Goal: Task Accomplishment & Management: Manage account settings

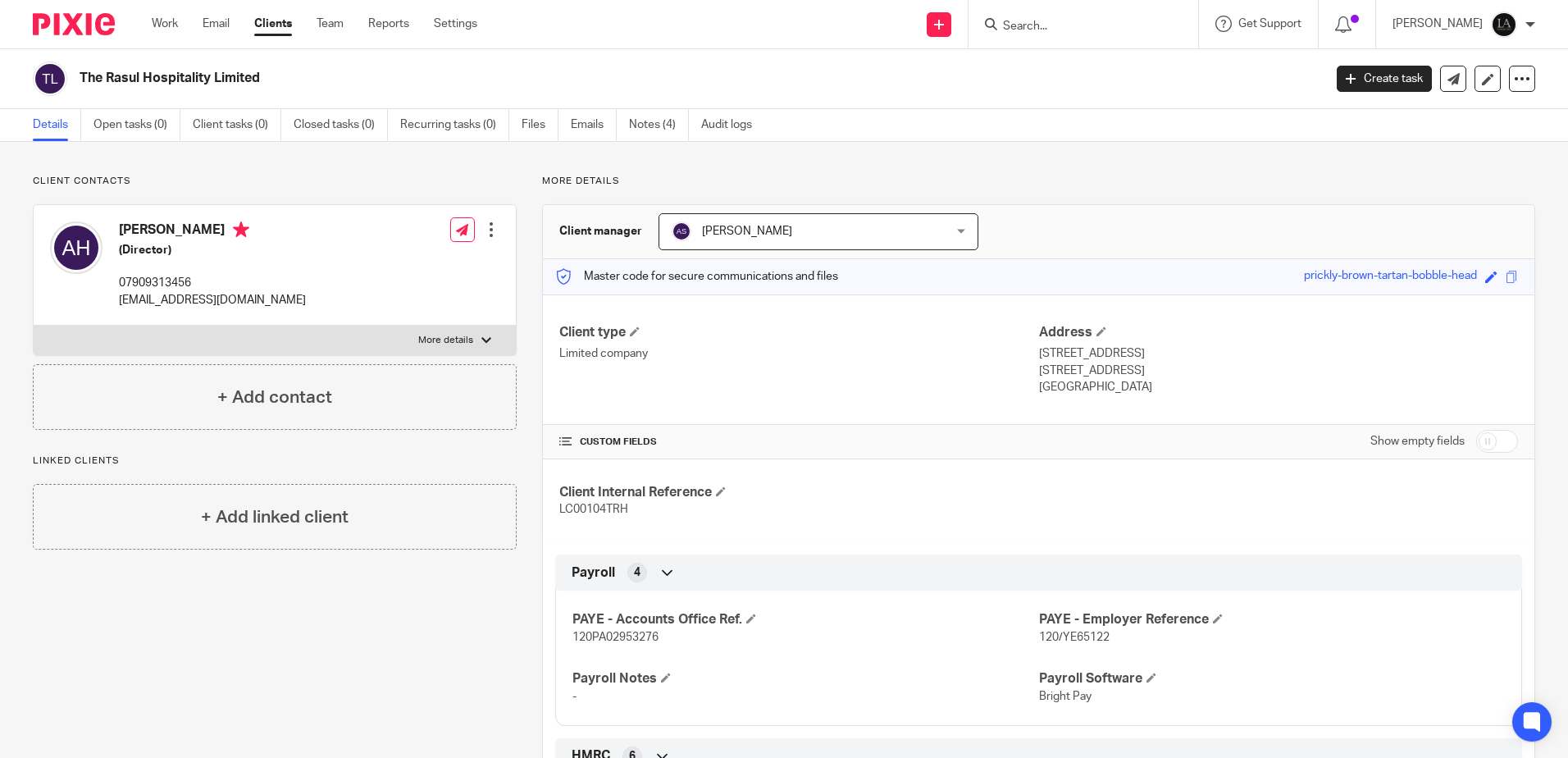
click at [1060, 20] on input "Search" at bounding box center [1076, 27] width 148 height 15
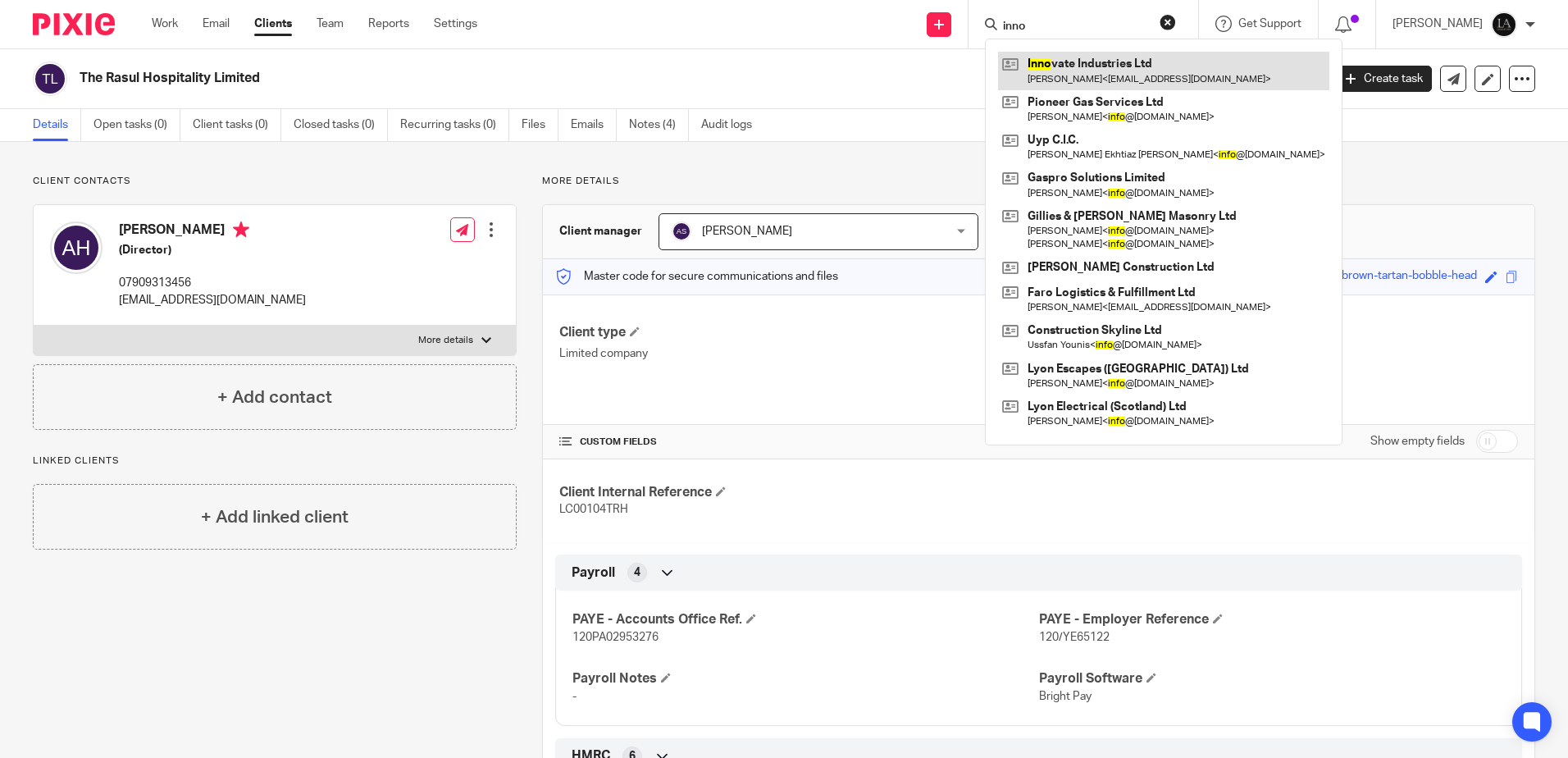
type input "inno"
click at [1084, 58] on link at bounding box center [1164, 70] width 332 height 37
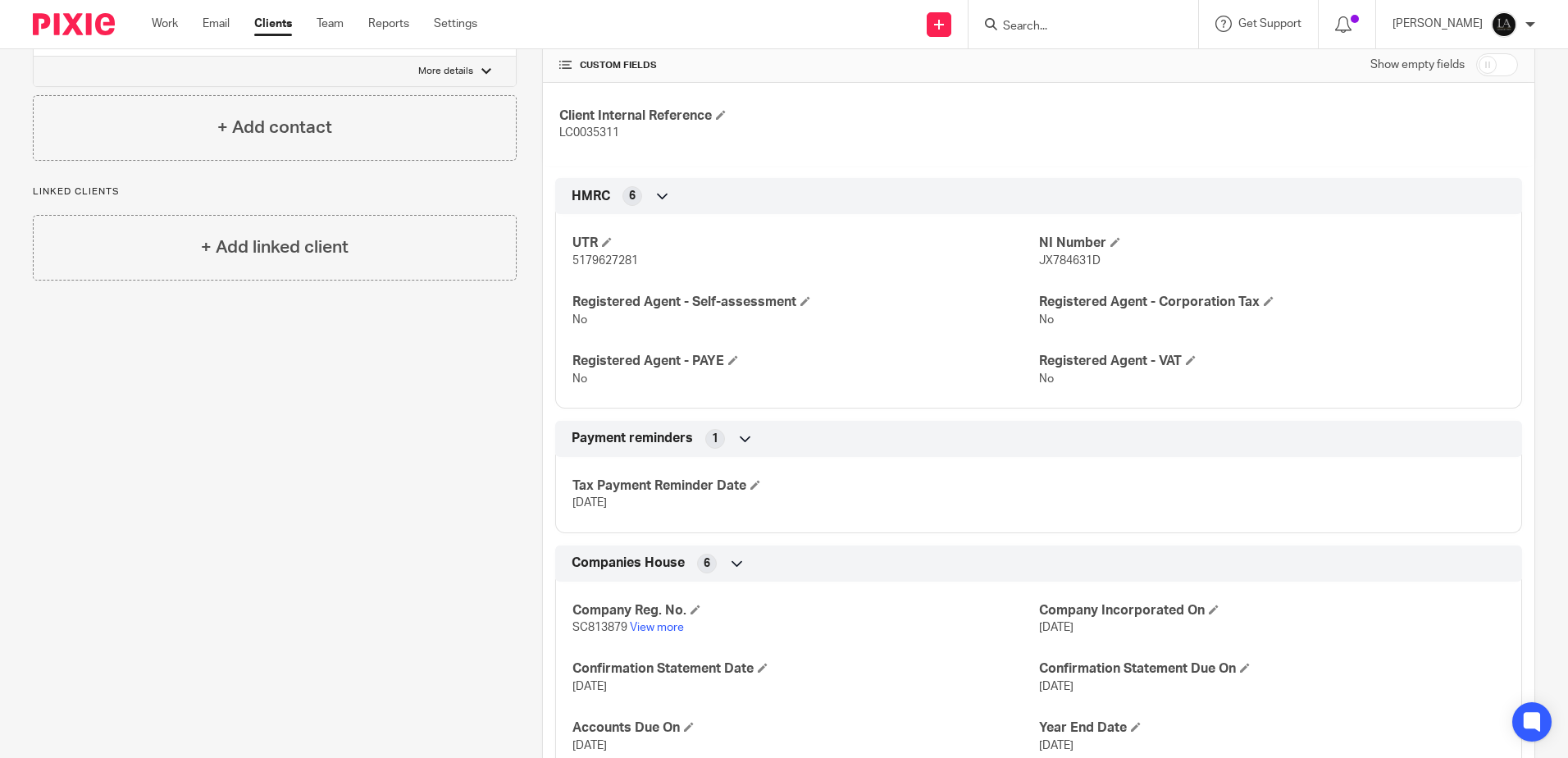
scroll to position [334, 0]
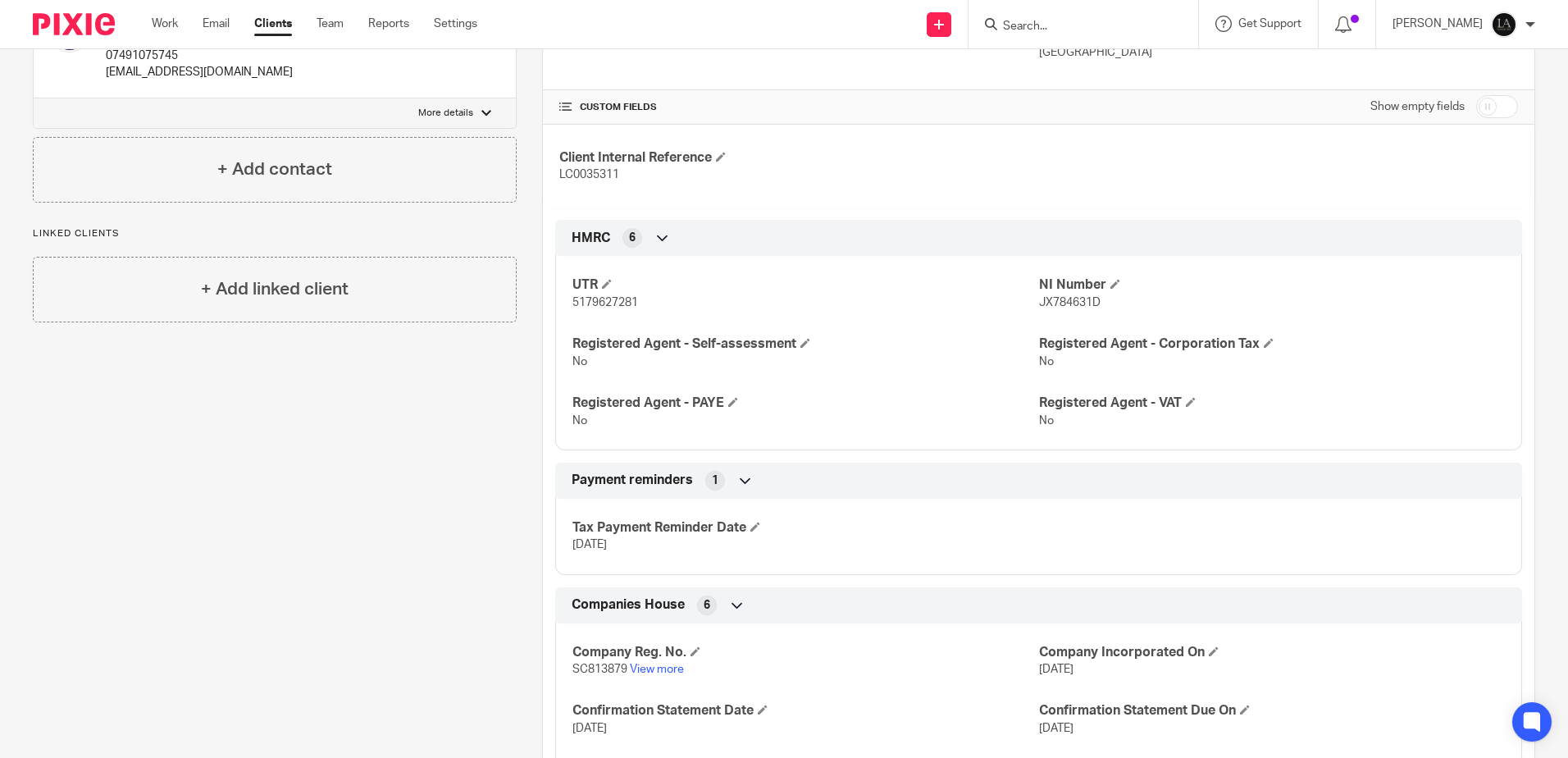
click at [1488, 117] on input "checkbox" at bounding box center [1497, 107] width 42 height 23
checkbox input "true"
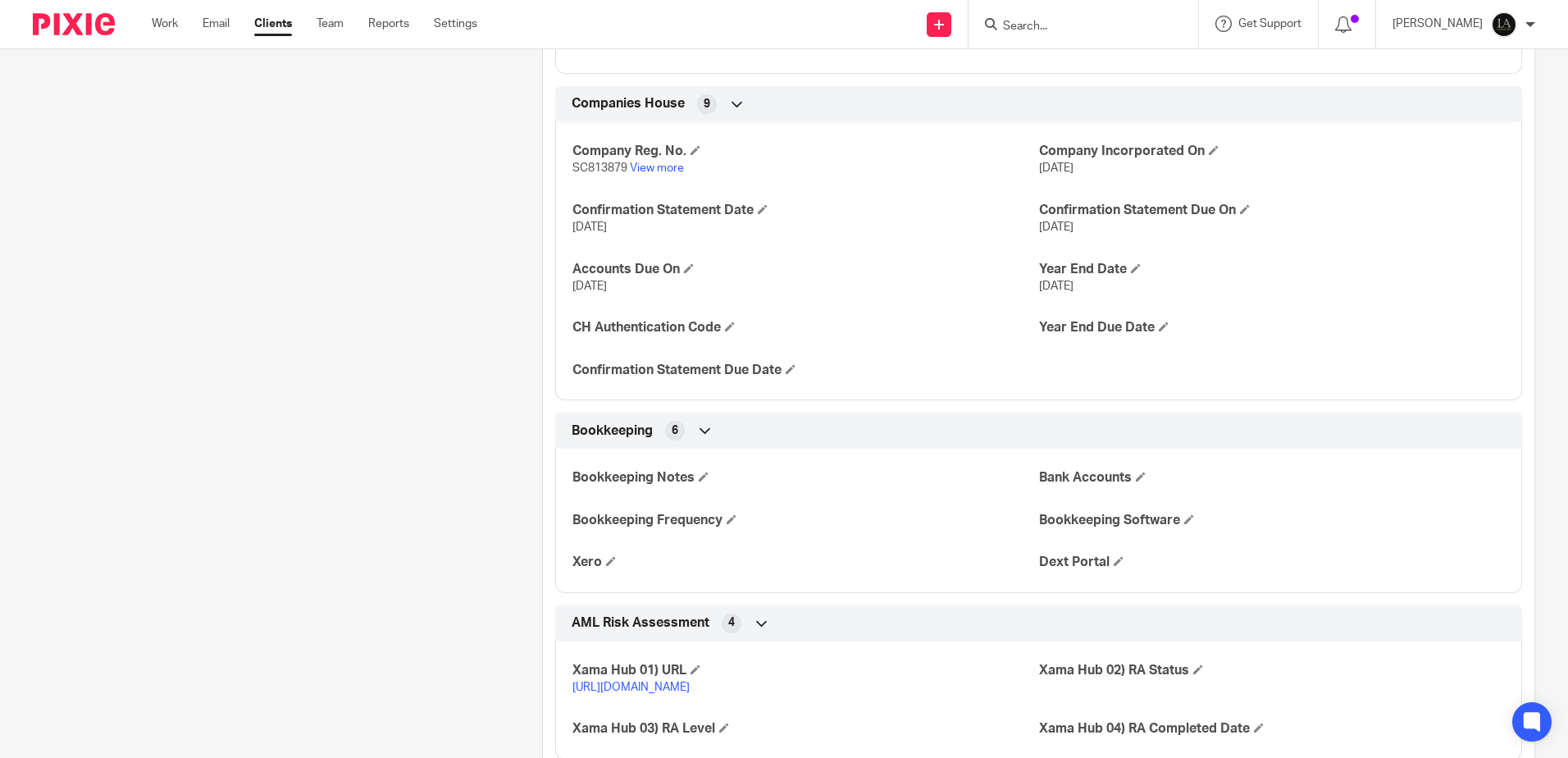
scroll to position [929, 0]
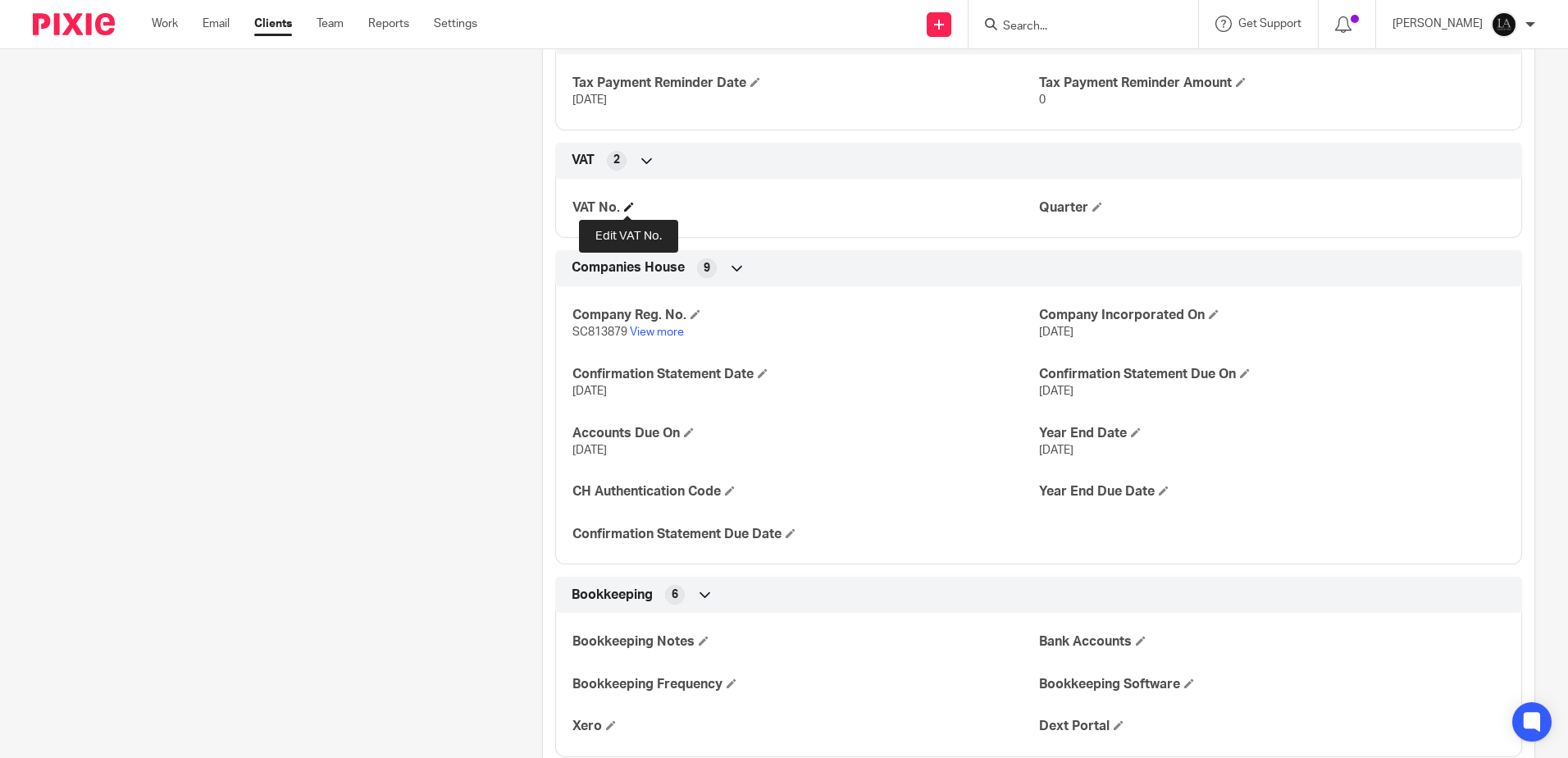
click at [627, 208] on span at bounding box center [628, 206] width 10 height 10
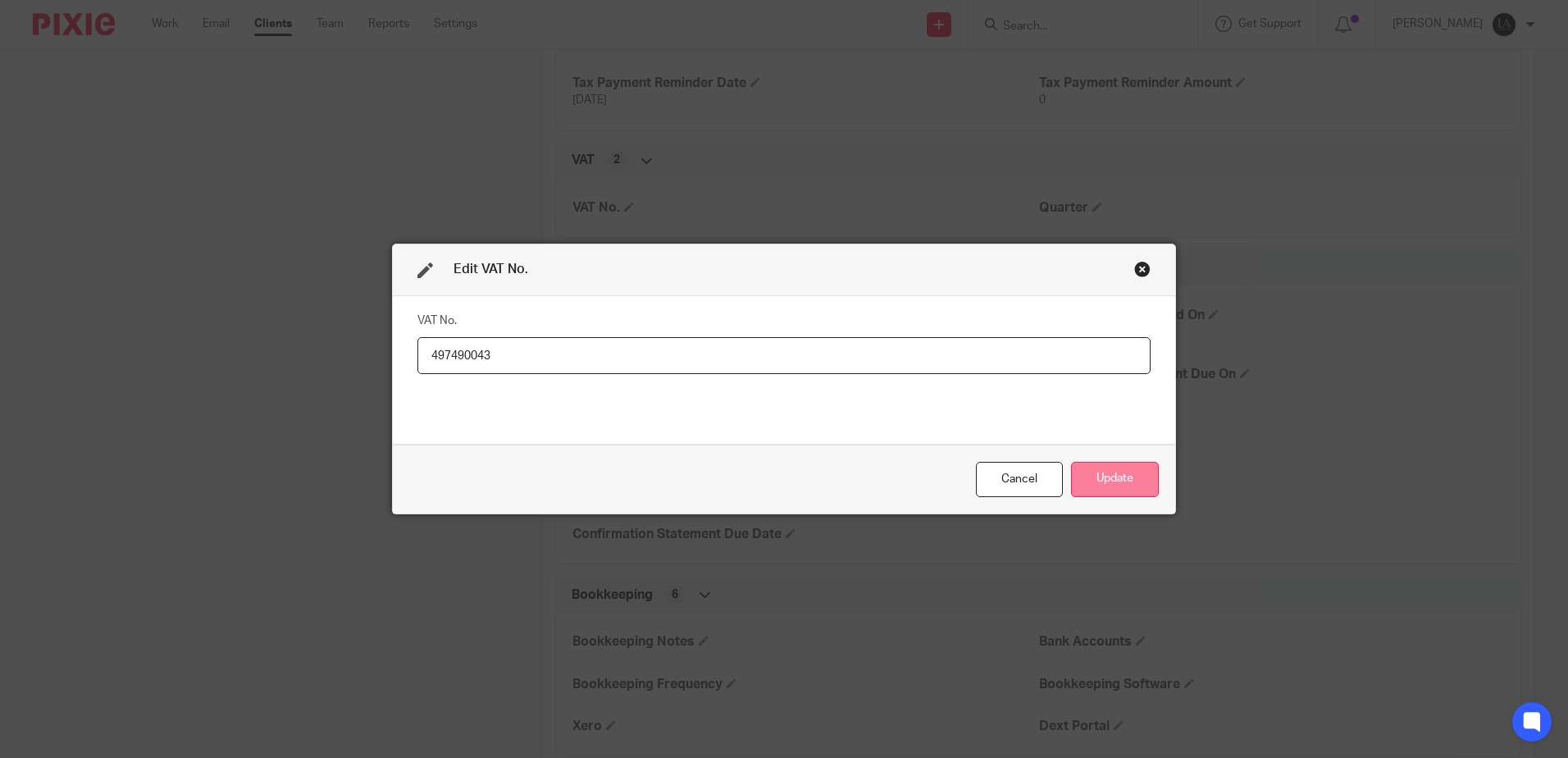
type input "497490043"
click at [1094, 467] on button "Update" at bounding box center [1115, 479] width 88 height 36
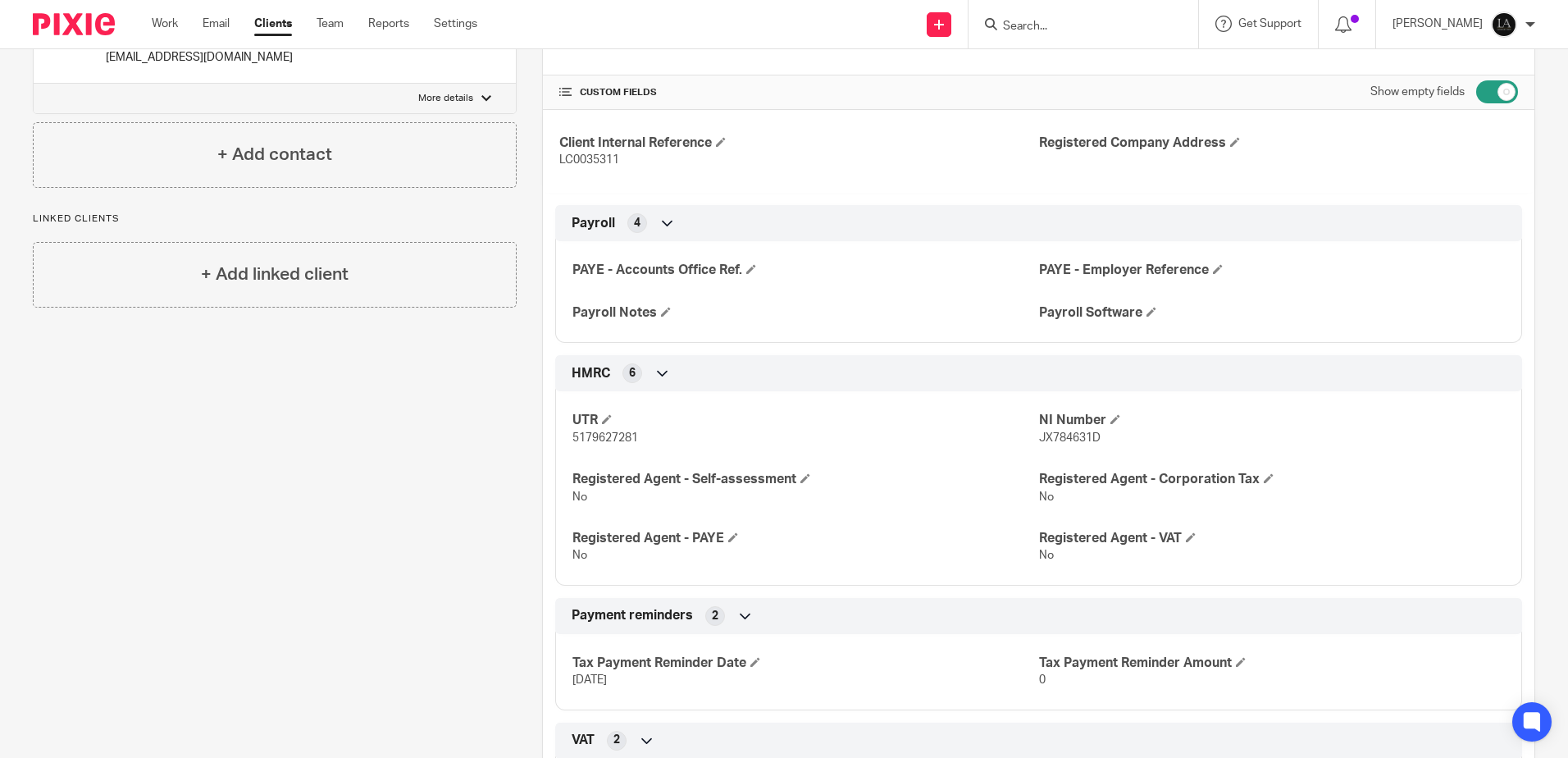
scroll to position [0, 0]
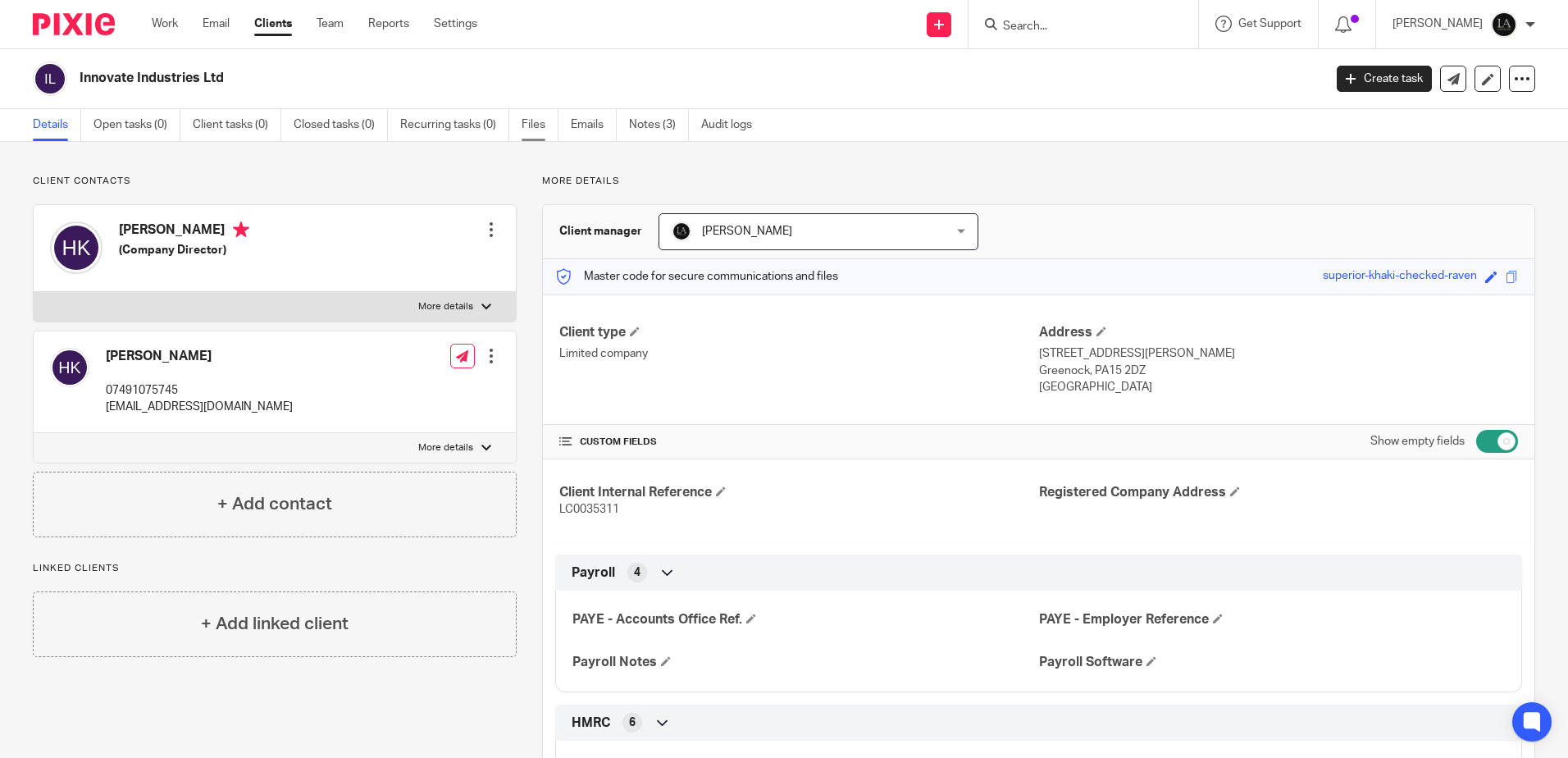
click at [544, 127] on link "Files" at bounding box center [540, 125] width 37 height 32
